Goal: Find specific page/section: Find specific page/section

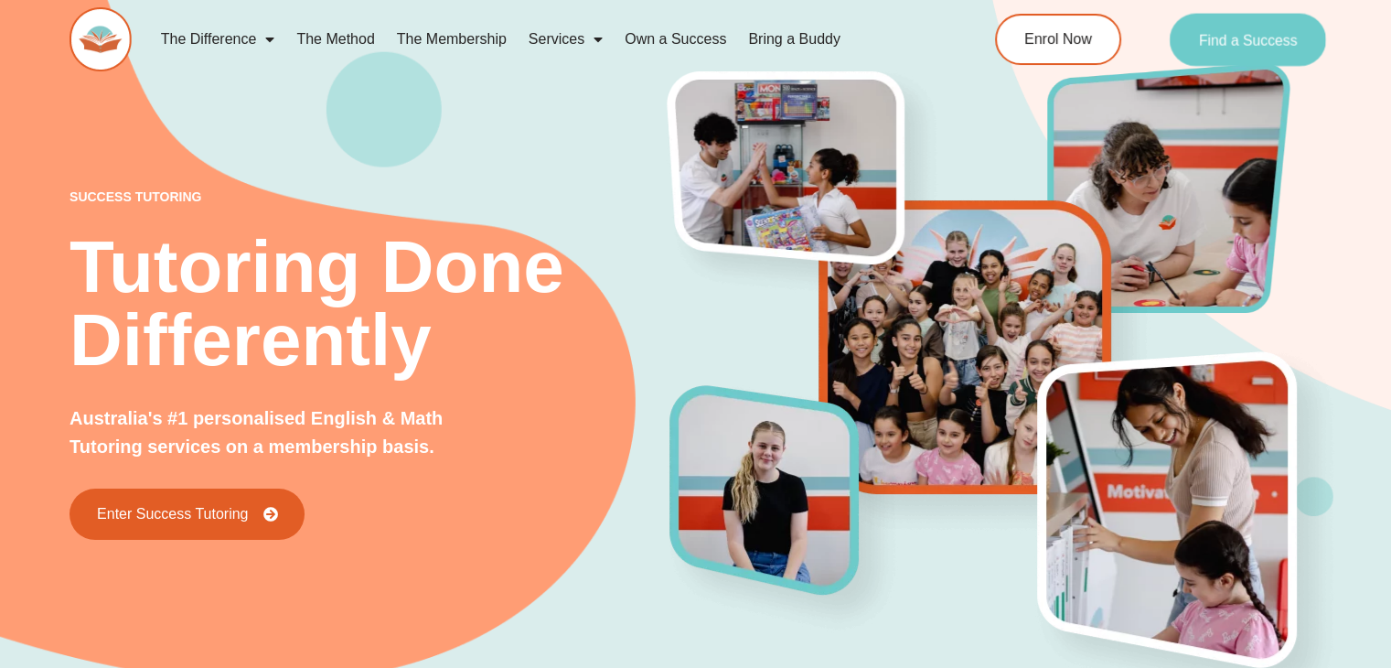
click at [1226, 48] on link "Find a Success" at bounding box center [1248, 39] width 156 height 53
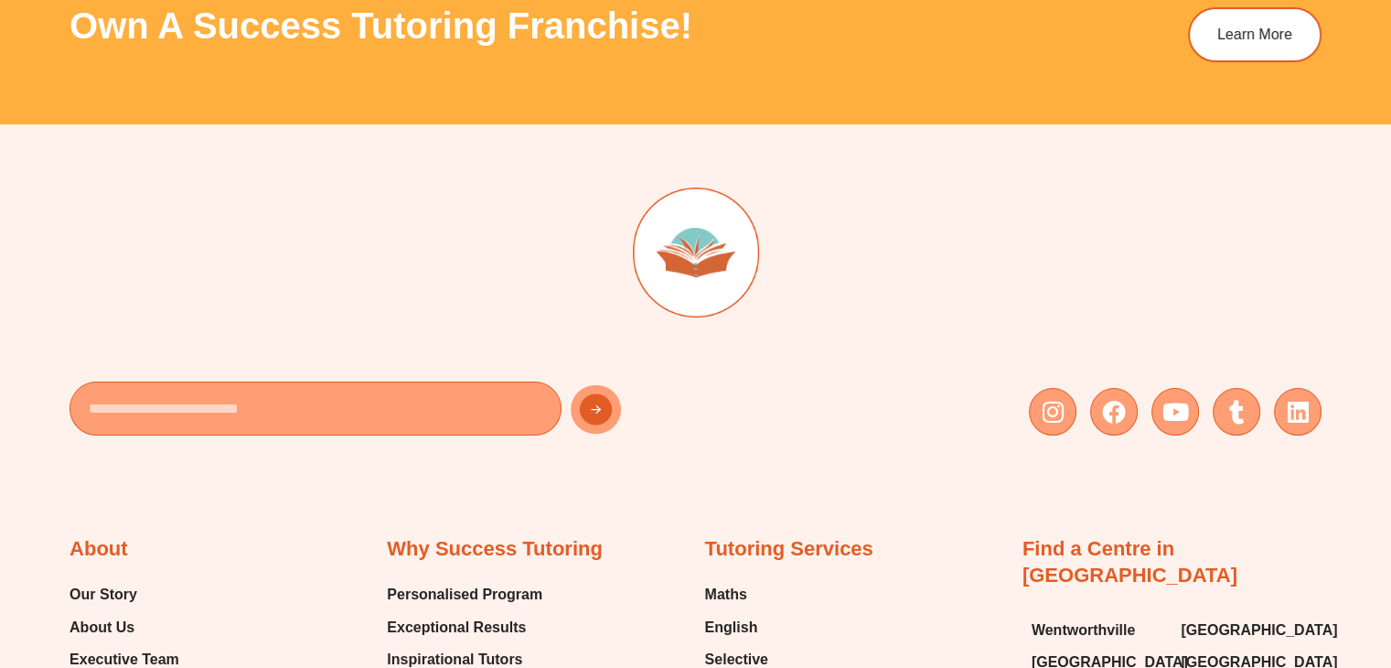
scroll to position [6829, 0]
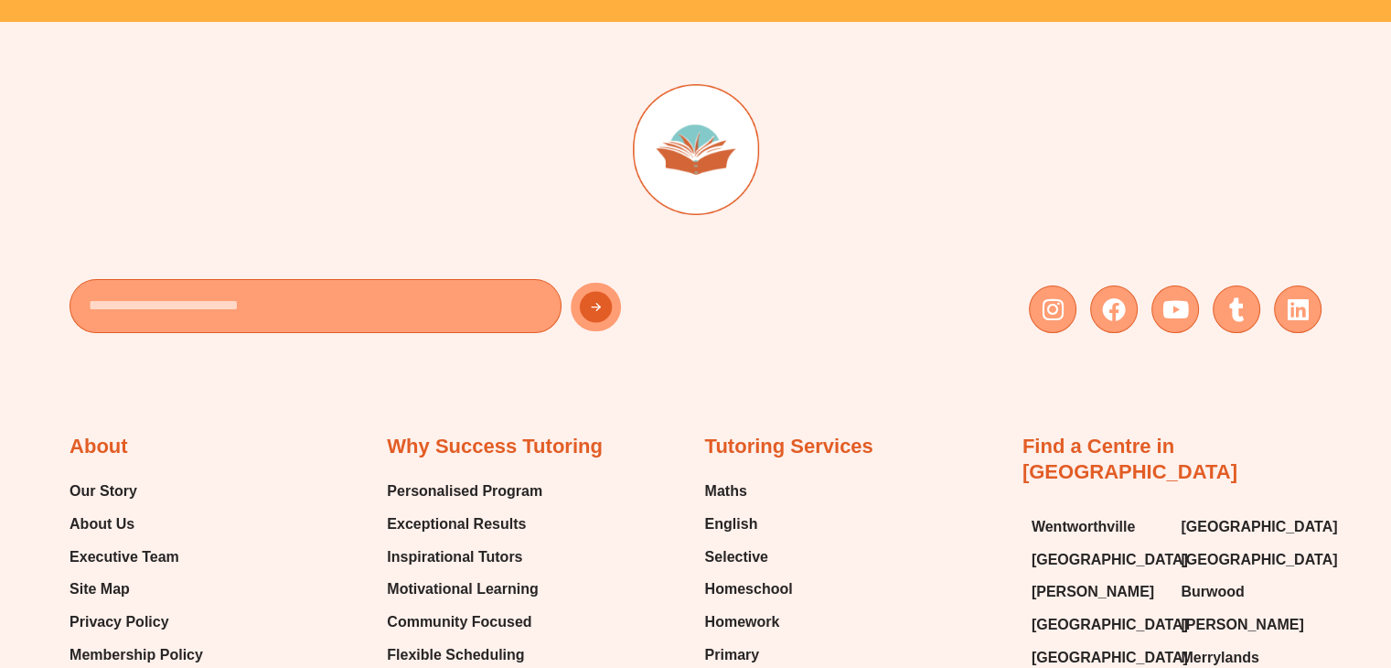
drag, startPoint x: 0, startPoint y: 0, endPoint x: 1394, endPoint y: 710, distance: 1563.8
click at [1219, 611] on span "[PERSON_NAME]" at bounding box center [1242, 624] width 123 height 27
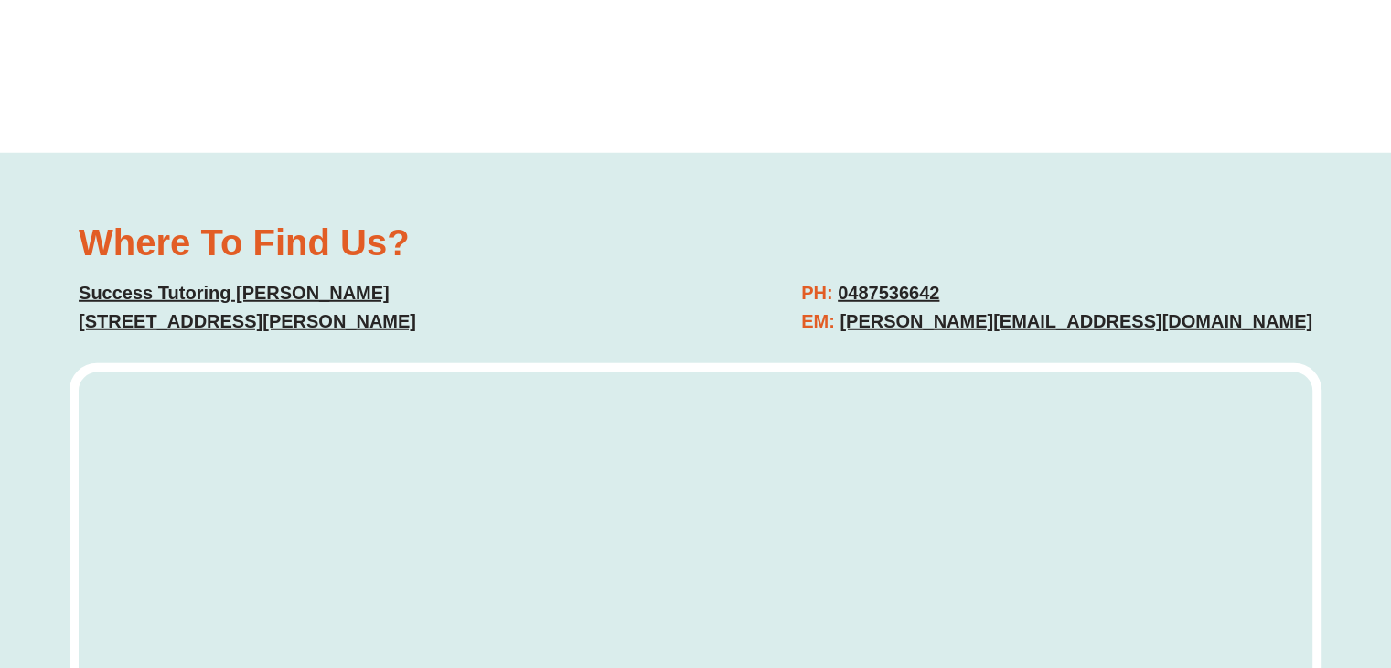
scroll to position [4727, 0]
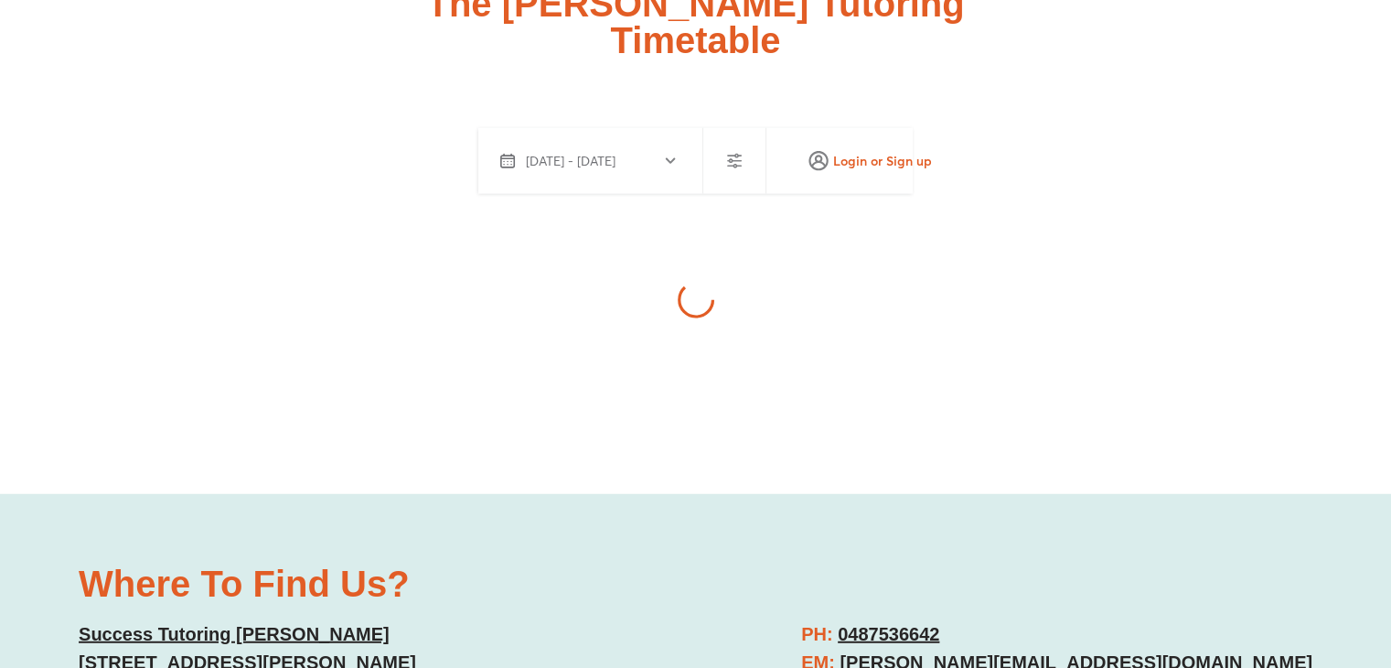
click at [1390, 403] on html "Generated by [DOMAIN_NAME] Skip to content The Difference Personalised Program …" at bounding box center [695, 345] width 1391 height 10145
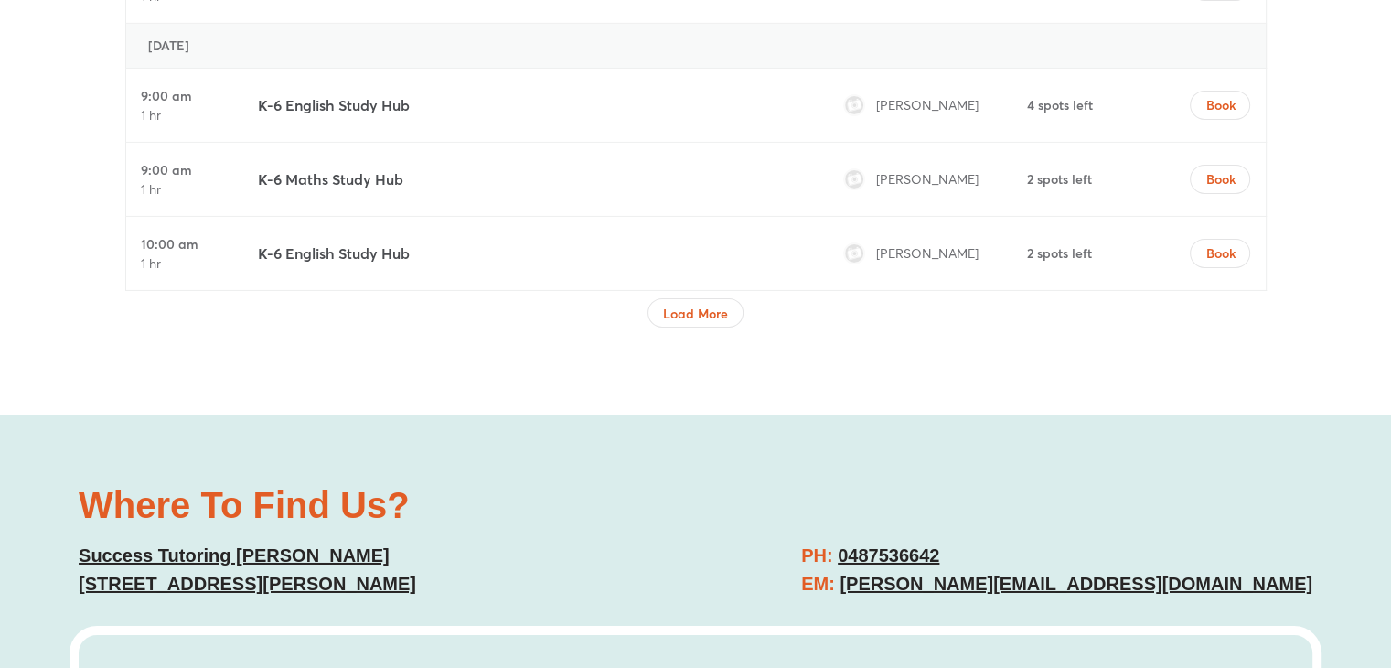
scroll to position [6172, 0]
click at [695, 304] on span "Load More" at bounding box center [695, 313] width 65 height 18
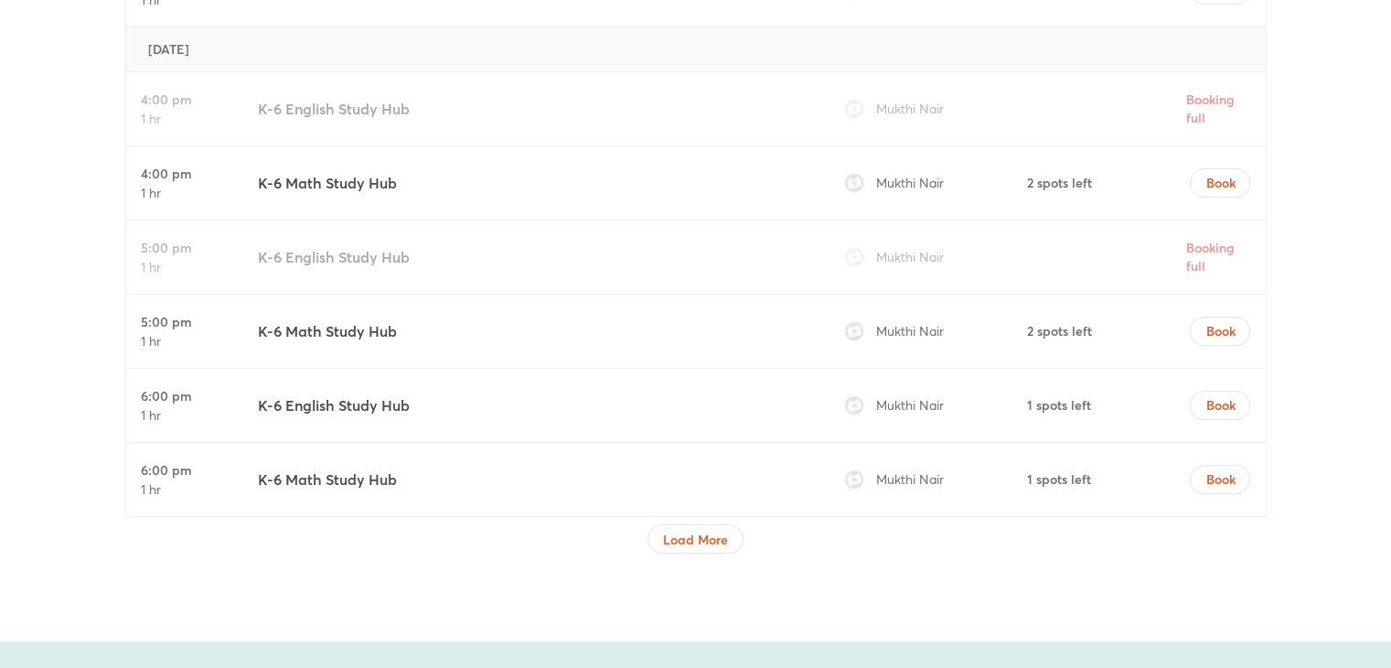
scroll to position [7524, 0]
